Goal: Navigation & Orientation: Find specific page/section

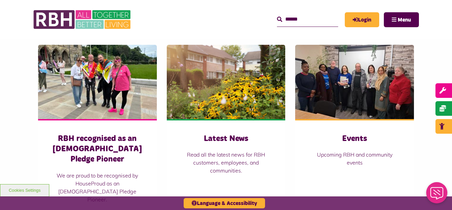
scroll to position [450, 0]
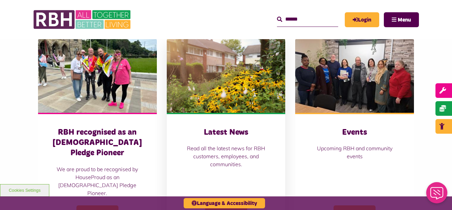
click at [233, 90] on img at bounding box center [226, 75] width 119 height 74
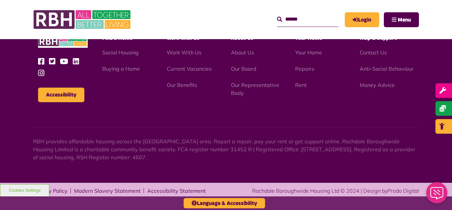
scroll to position [721, 0]
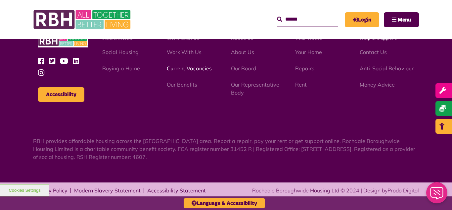
click at [180, 68] on link "Current Vacancies" at bounding box center [189, 68] width 45 height 7
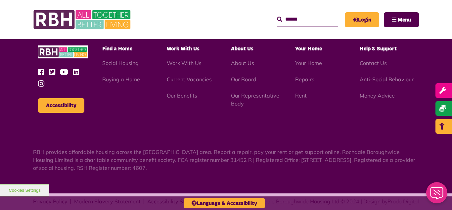
scroll to position [778, 0]
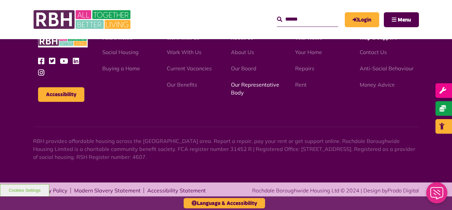
click at [255, 85] on link "Our Representative Body" at bounding box center [255, 88] width 48 height 15
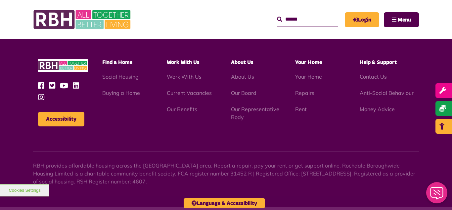
scroll to position [1923, 0]
